Goal: Task Accomplishment & Management: Use online tool/utility

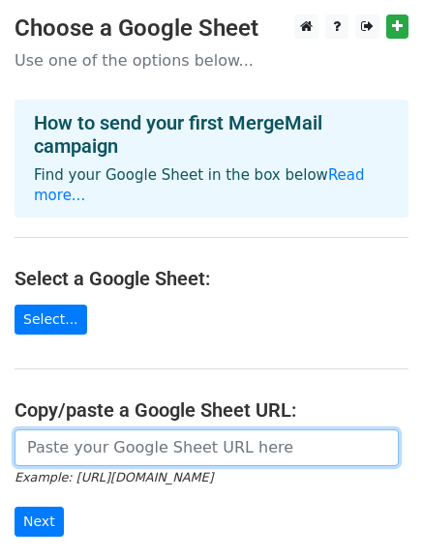
click at [173, 440] on input "url" at bounding box center [207, 448] width 384 height 37
paste input "[URL][DOMAIN_NAME]"
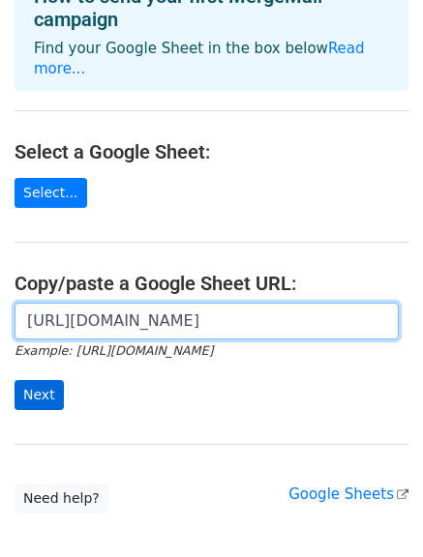
type input "[URL][DOMAIN_NAME]"
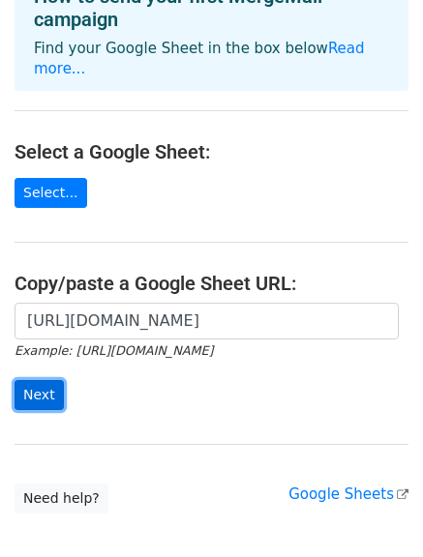
scroll to position [0, 0]
click at [17, 380] on input "Next" at bounding box center [39, 395] width 49 height 30
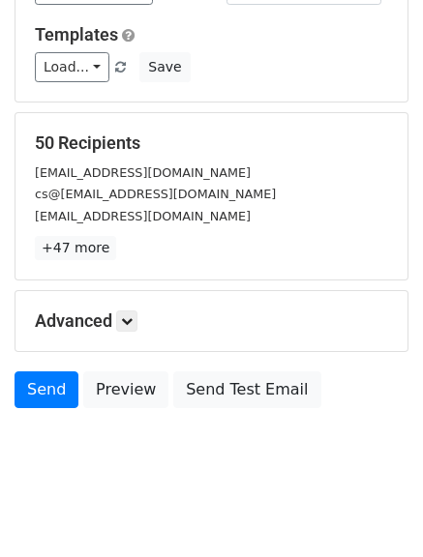
scroll to position [256, 0]
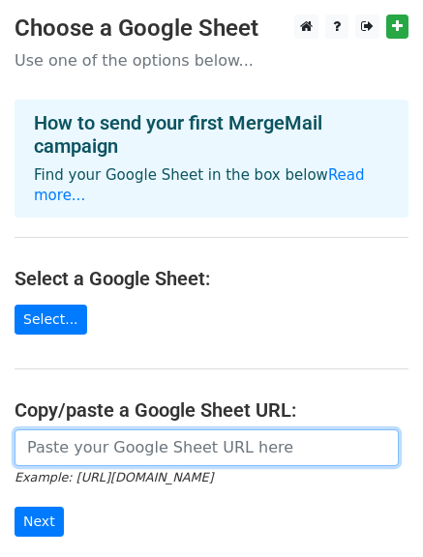
click at [103, 432] on input "url" at bounding box center [207, 448] width 384 height 37
paste input "[URL][DOMAIN_NAME]"
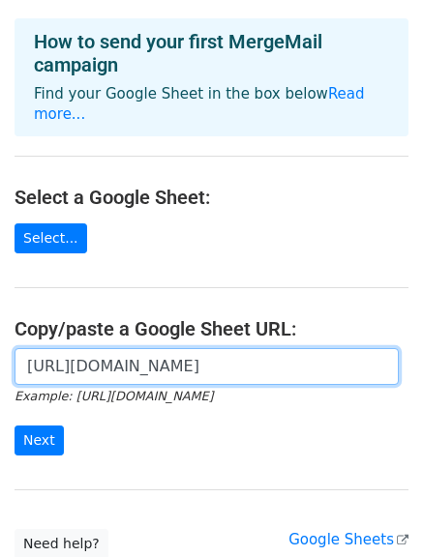
scroll to position [87, 0]
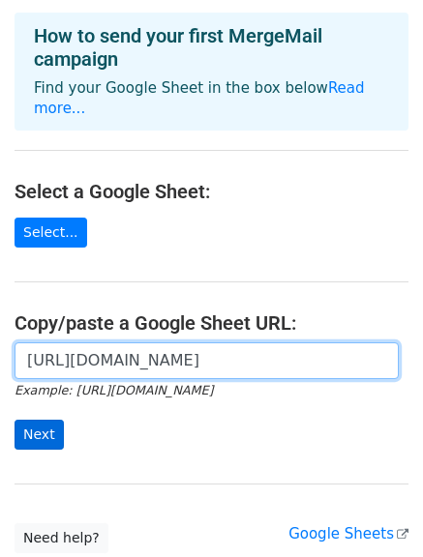
type input "[URL][DOMAIN_NAME]"
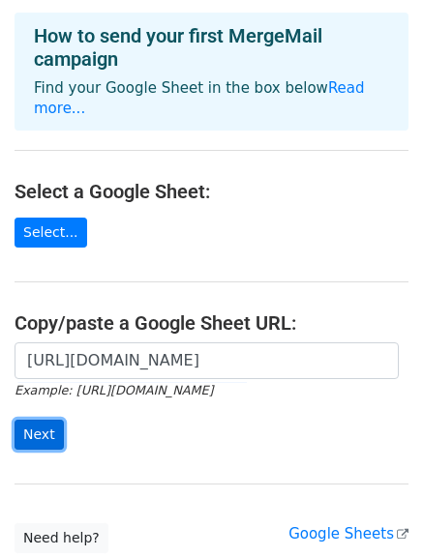
scroll to position [0, 0]
click at [48, 420] on input "Next" at bounding box center [39, 435] width 49 height 30
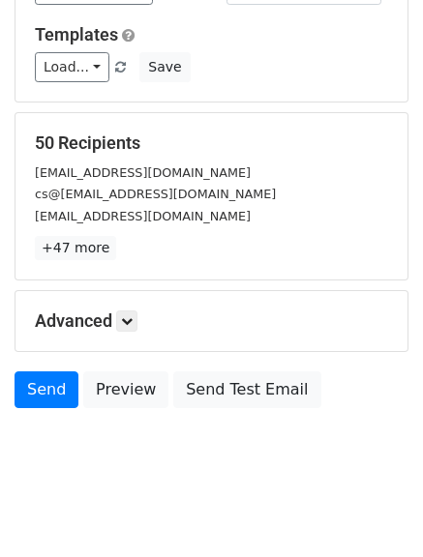
scroll to position [271, 0]
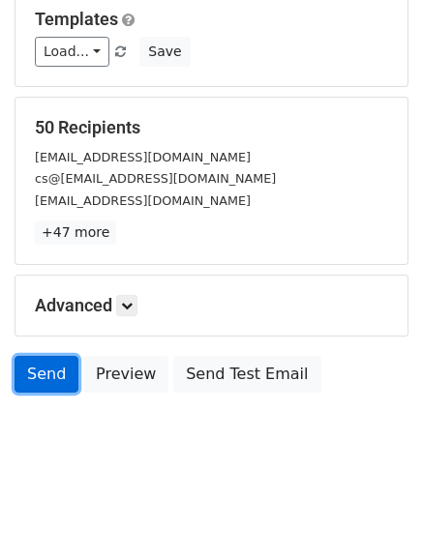
click at [50, 375] on link "Send" at bounding box center [47, 374] width 64 height 37
